Goal: Check status: Check status

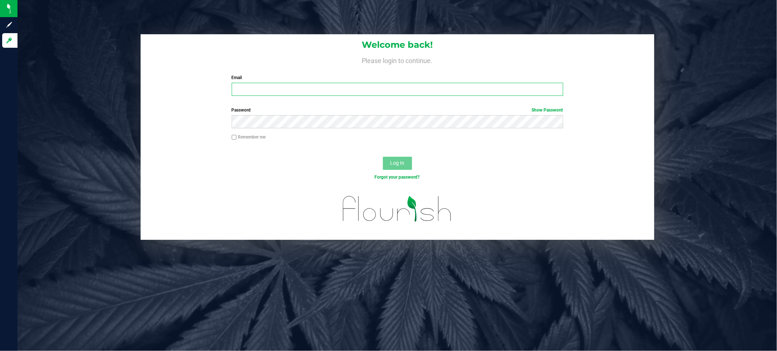
click at [304, 89] on input "Email" at bounding box center [398, 89] width 332 height 13
type input "[EMAIL_ADDRESS][DOMAIN_NAME]"
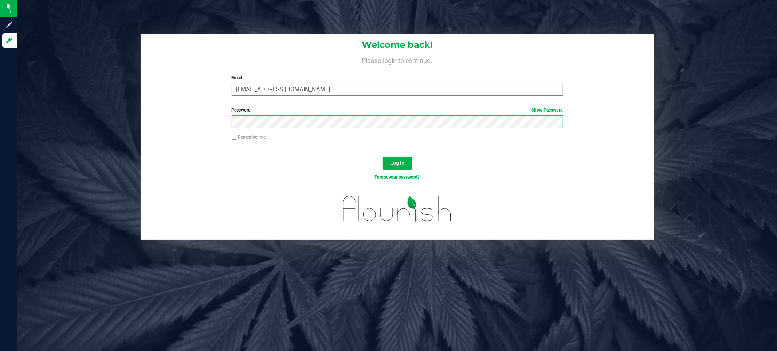
click at [383, 157] on button "Log In" at bounding box center [397, 163] width 29 height 13
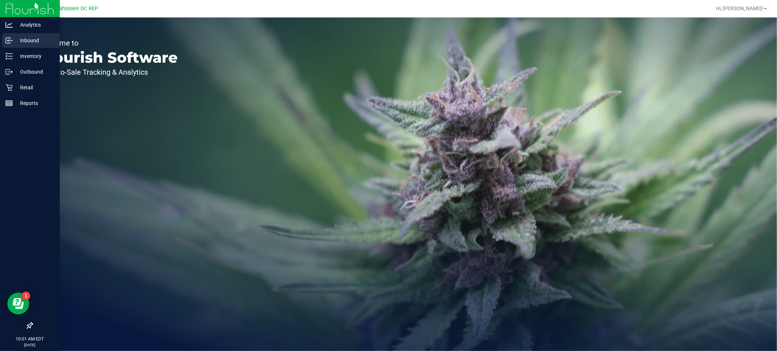
click at [12, 43] on icon at bounding box center [8, 40] width 7 height 7
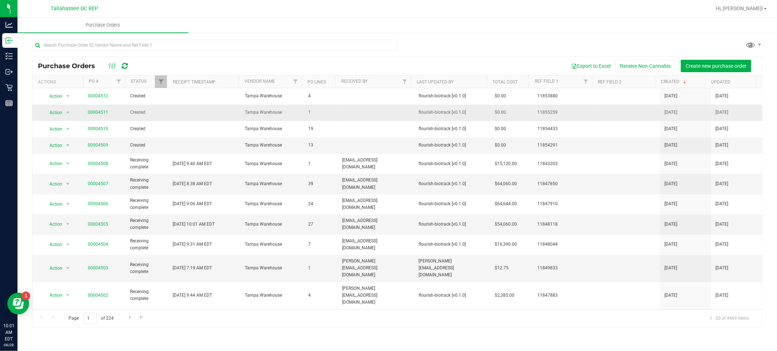
click at [100, 116] on span "00004511" at bounding box center [98, 112] width 20 height 7
click at [100, 114] on link "00004511" at bounding box center [98, 112] width 20 height 5
click at [98, 93] on span "00004512" at bounding box center [98, 96] width 20 height 7
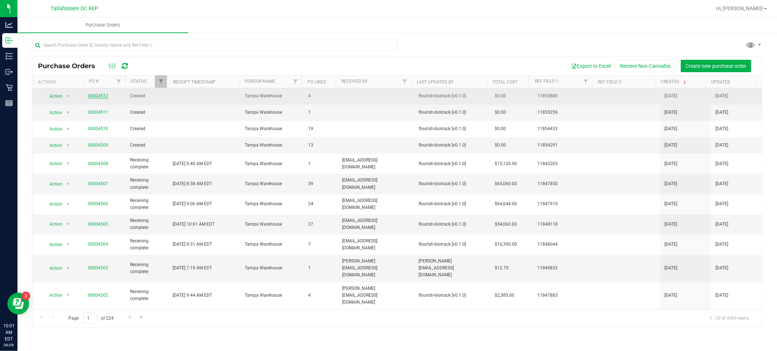
click at [98, 95] on link "00004512" at bounding box center [98, 95] width 20 height 5
